Goal: Book appointment/travel/reservation

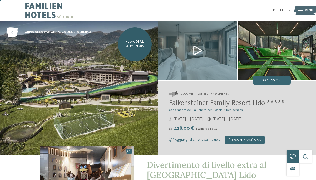
scroll to position [6, 0]
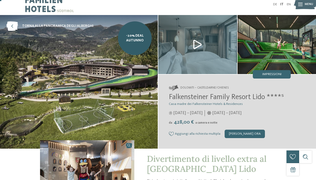
click at [273, 48] on img at bounding box center [276, 44] width 79 height 59
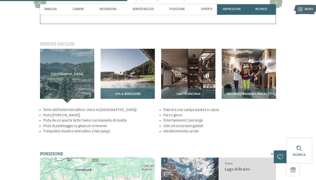
scroll to position [596, 0]
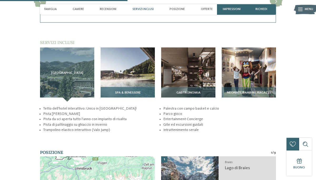
click at [128, 96] on img at bounding box center [127, 74] width 54 height 54
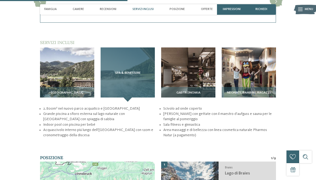
click at [128, 96] on div "SPA & Benessere" at bounding box center [127, 74] width 54 height 54
click at [126, 75] on span "SPA & Benessere" at bounding box center [128, 73] width 26 height 4
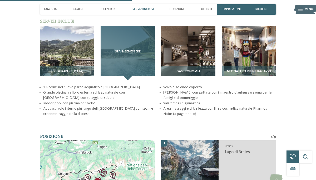
scroll to position [618, 0]
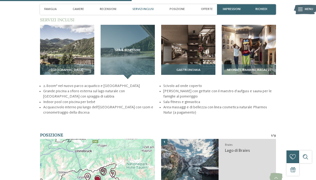
click at [179, 55] on img at bounding box center [188, 52] width 54 height 54
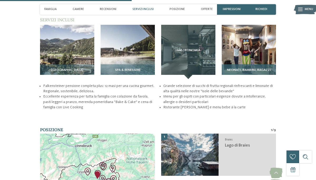
click at [230, 59] on img at bounding box center [248, 52] width 54 height 54
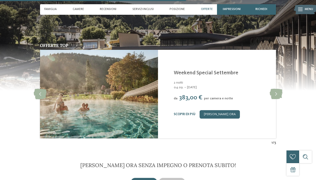
scroll to position [874, 0]
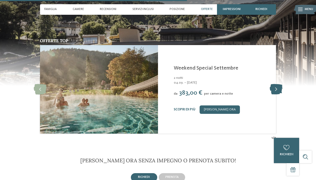
click at [277, 94] on icon at bounding box center [275, 89] width 13 height 11
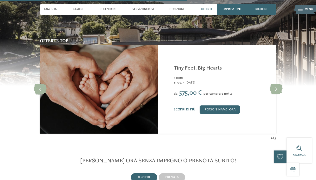
click at [210, 71] on link "Tiny Feet, Big Hearts" at bounding box center [198, 67] width 48 height 5
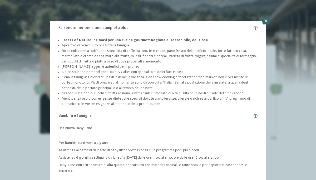
scroll to position [411, 0]
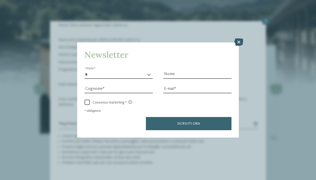
click at [238, 43] on icon at bounding box center [238, 41] width 9 height 7
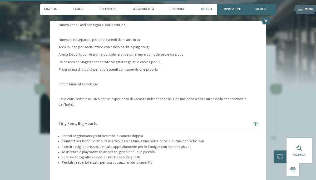
click at [25, 123] on div "Offerta 2 / 5 2" at bounding box center [158, 90] width 316 height 180
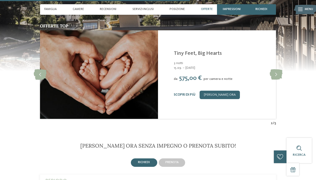
scroll to position [889, 0]
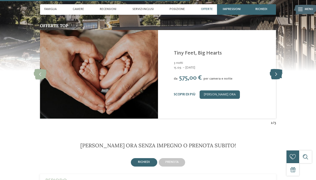
click at [277, 79] on icon at bounding box center [275, 74] width 13 height 11
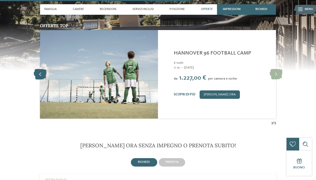
click at [37, 79] on icon at bounding box center [40, 74] width 13 height 11
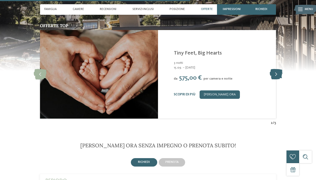
click at [278, 79] on icon at bounding box center [275, 74] width 13 height 11
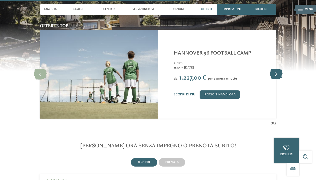
click at [278, 79] on icon at bounding box center [275, 74] width 13 height 11
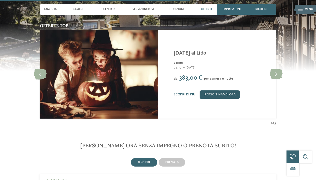
click at [232, 99] on link "[PERSON_NAME] ora" at bounding box center [219, 94] width 40 height 8
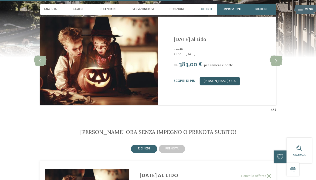
scroll to position [898, 0]
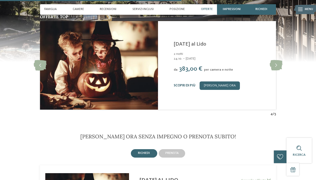
click at [182, 87] on link "Scopri di più" at bounding box center [185, 85] width 22 height 3
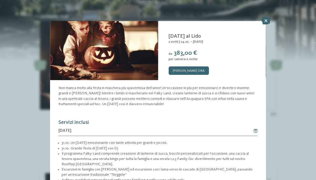
scroll to position [20, 0]
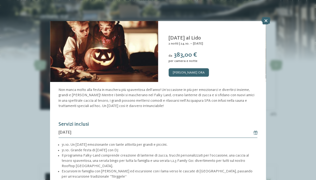
click at [17, 110] on div "Offerta 4 / 5 4" at bounding box center [158, 90] width 316 height 180
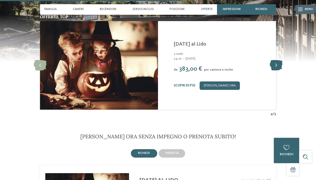
click at [272, 70] on icon at bounding box center [275, 65] width 13 height 11
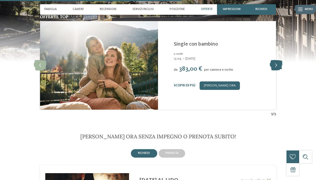
click at [273, 70] on icon at bounding box center [275, 65] width 13 height 11
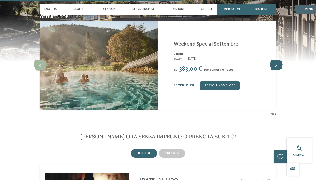
click at [273, 70] on icon at bounding box center [275, 65] width 13 height 11
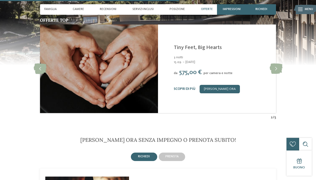
scroll to position [898, 0]
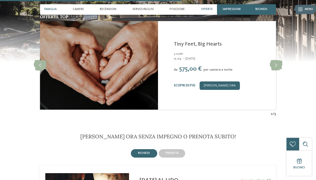
click at [52, 10] on span "Famiglia" at bounding box center [50, 9] width 12 height 3
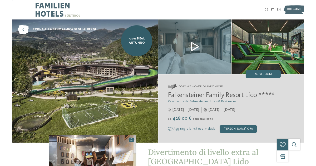
scroll to position [0, 0]
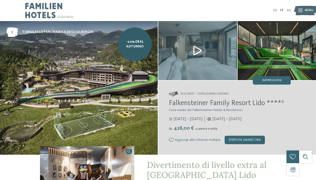
click at [199, 49] on img at bounding box center [197, 50] width 79 height 59
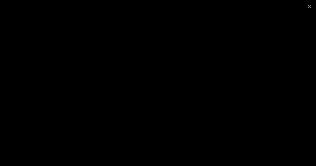
click at [33, 47] on div at bounding box center [158, 83] width 316 height 166
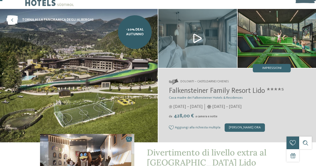
scroll to position [11, 0]
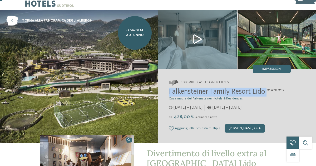
drag, startPoint x: 169, startPoint y: 93, endPoint x: 268, endPoint y: 92, distance: 98.9
